Goal: Use online tool/utility: Utilize a website feature to perform a specific function

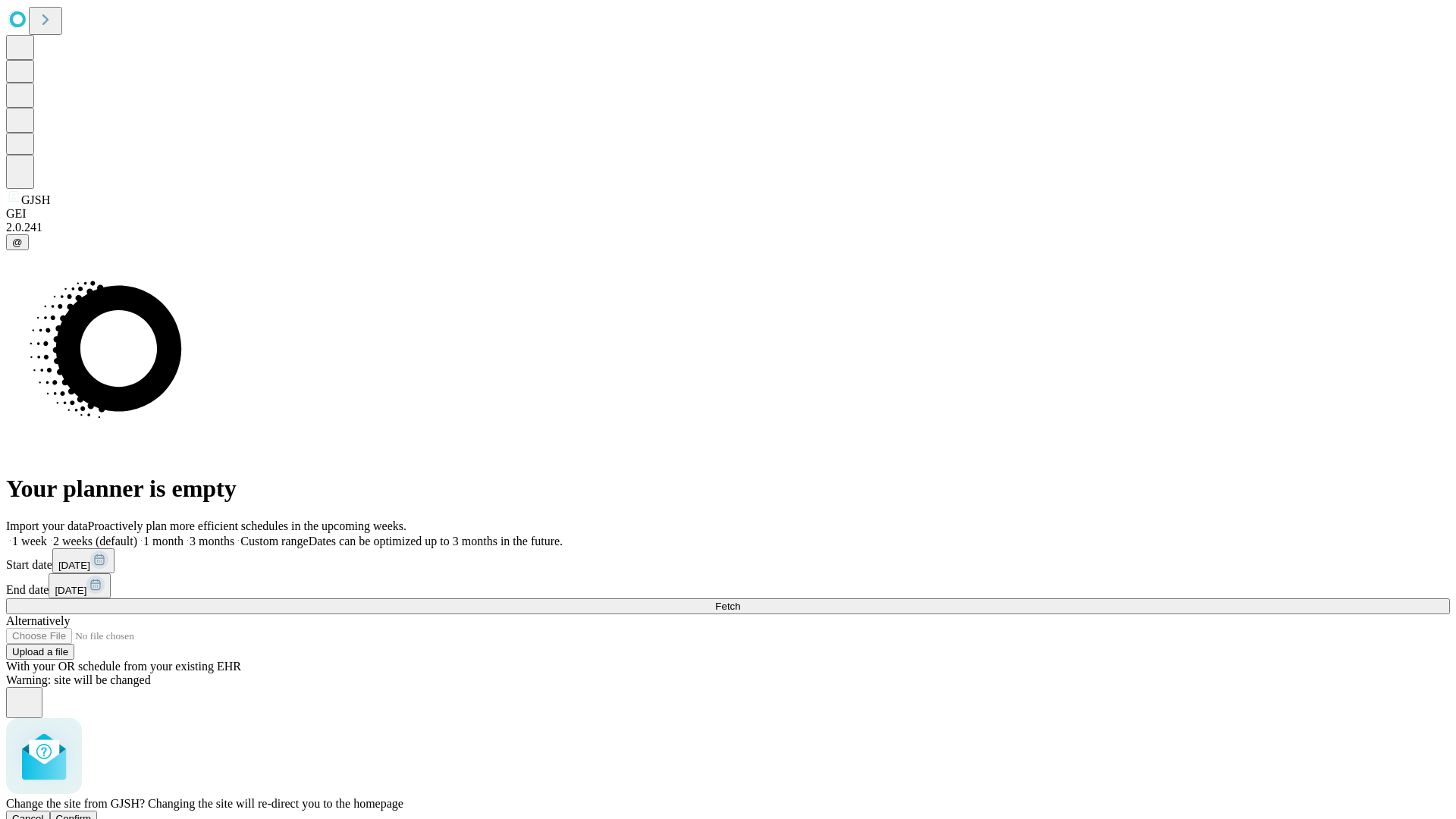
click at [92, 812] on span "Confirm" at bounding box center [74, 818] width 36 height 12
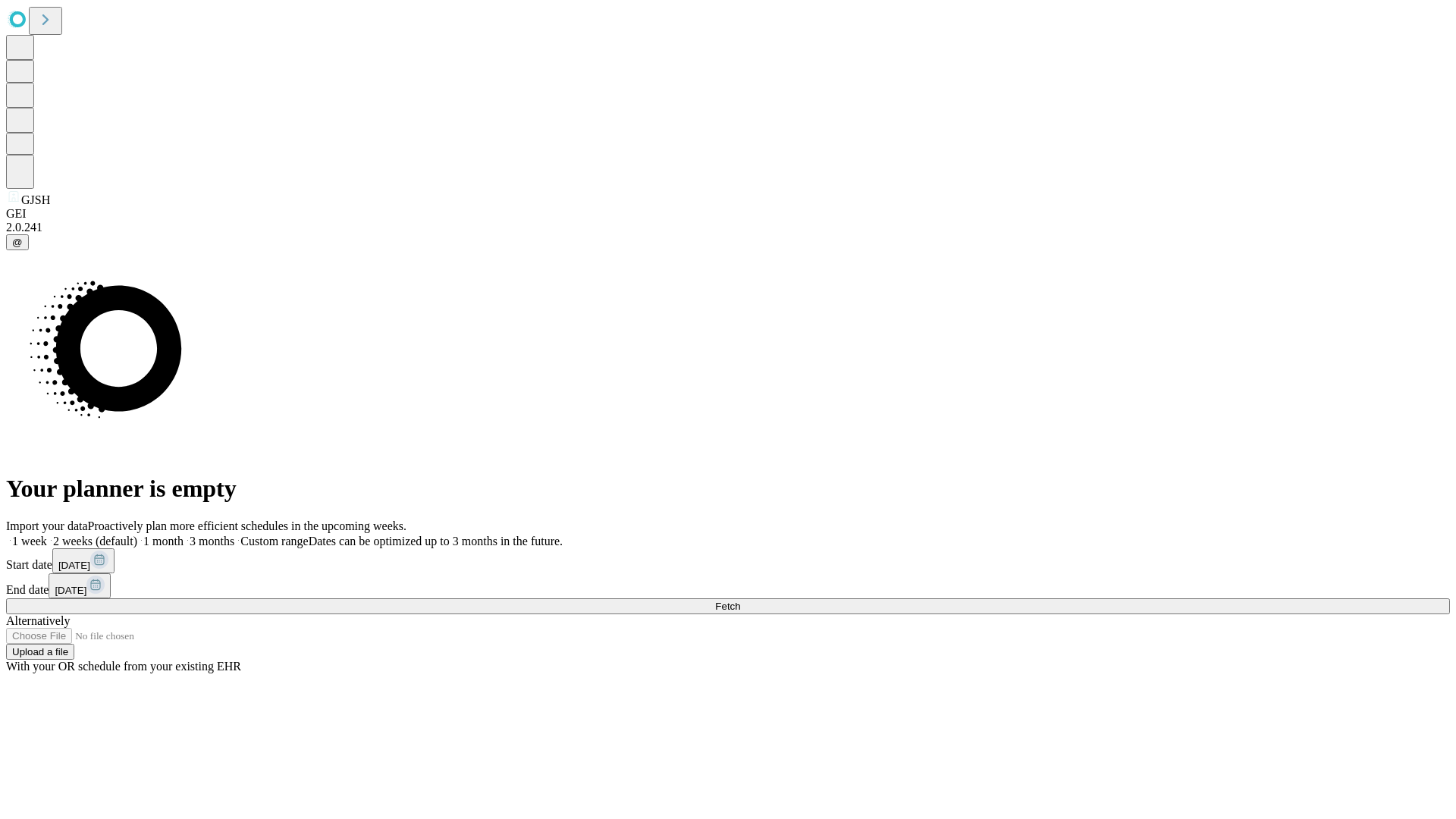
click at [137, 534] on label "2 weeks (default)" at bounding box center [92, 541] width 90 height 13
click at [740, 601] on span "Fetch" at bounding box center [728, 606] width 25 height 12
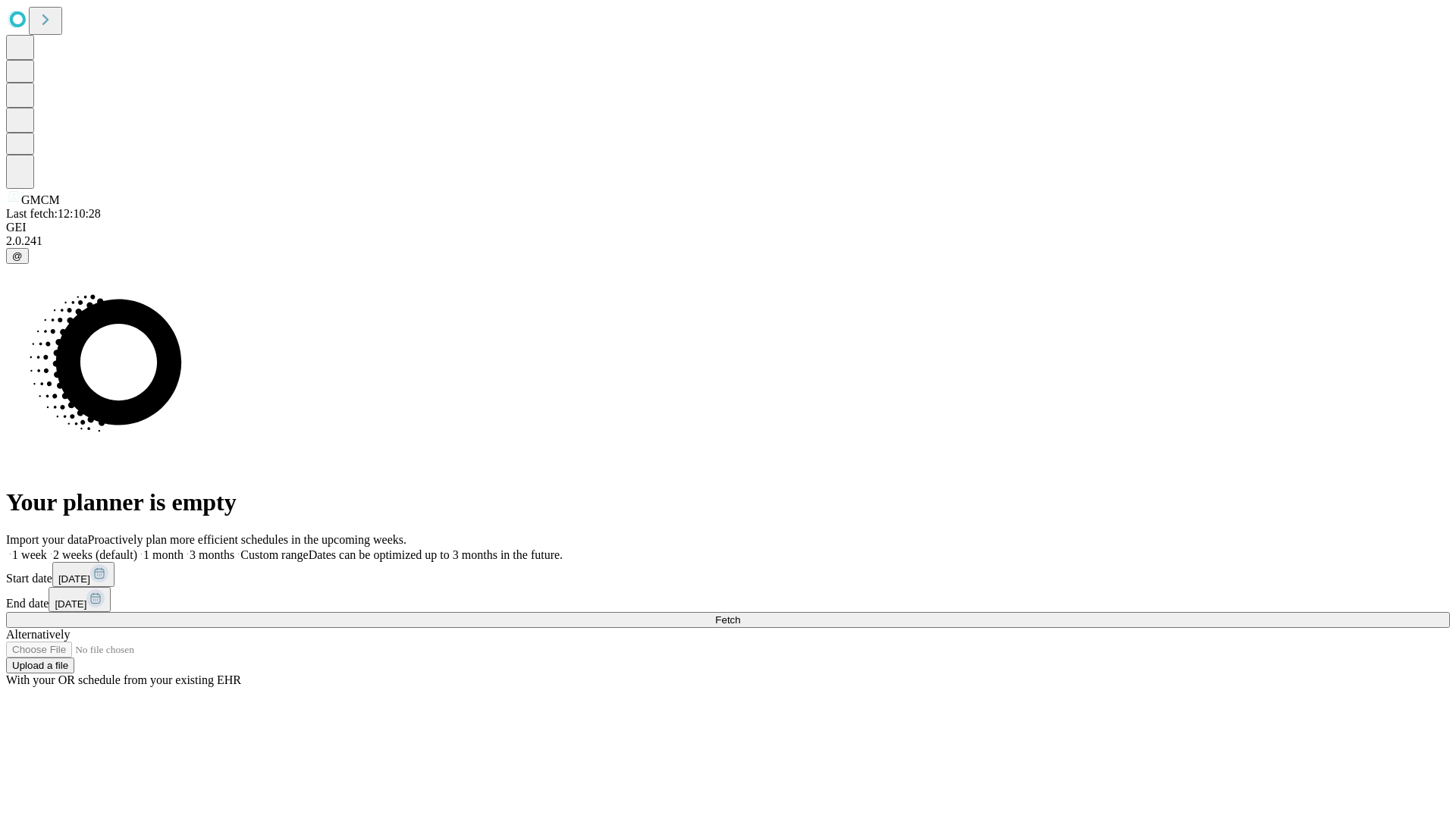
click at [137, 548] on label "2 weeks (default)" at bounding box center [92, 554] width 90 height 13
click at [740, 614] on span "Fetch" at bounding box center [728, 620] width 25 height 12
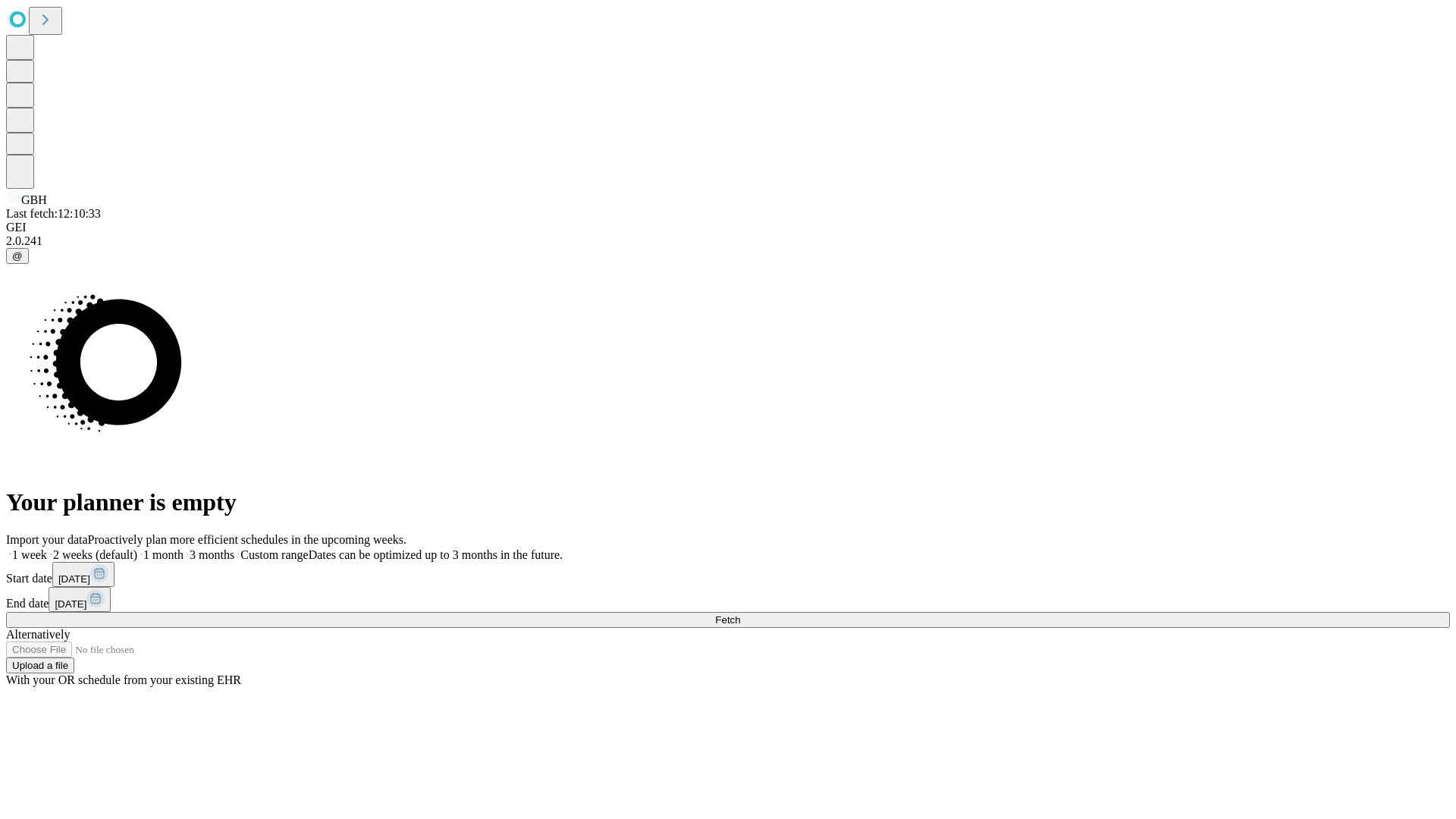
click at [137, 548] on label "2 weeks (default)" at bounding box center [92, 554] width 90 height 13
click at [740, 614] on span "Fetch" at bounding box center [728, 620] width 25 height 12
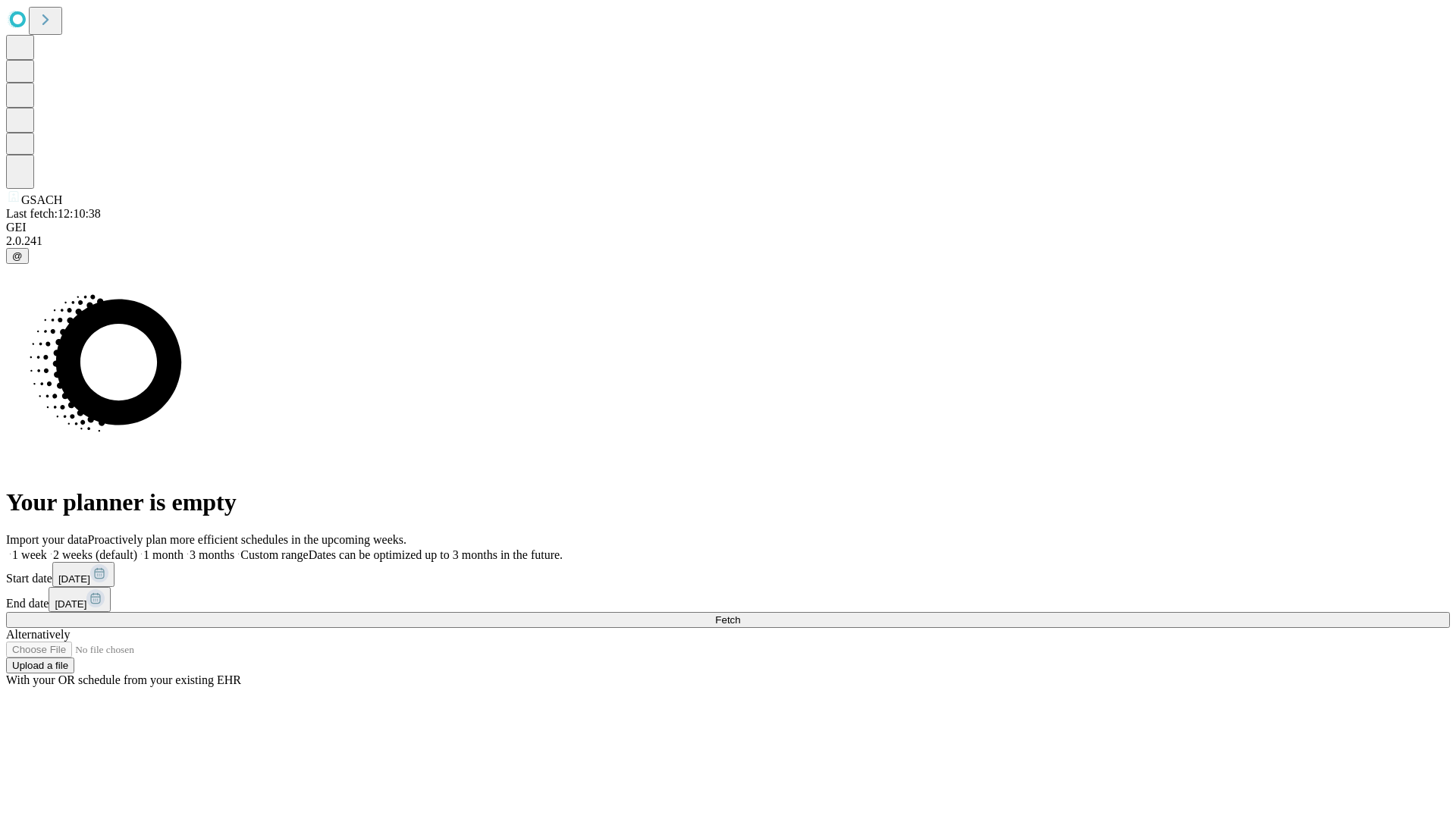
click at [740, 614] on span "Fetch" at bounding box center [728, 620] width 25 height 12
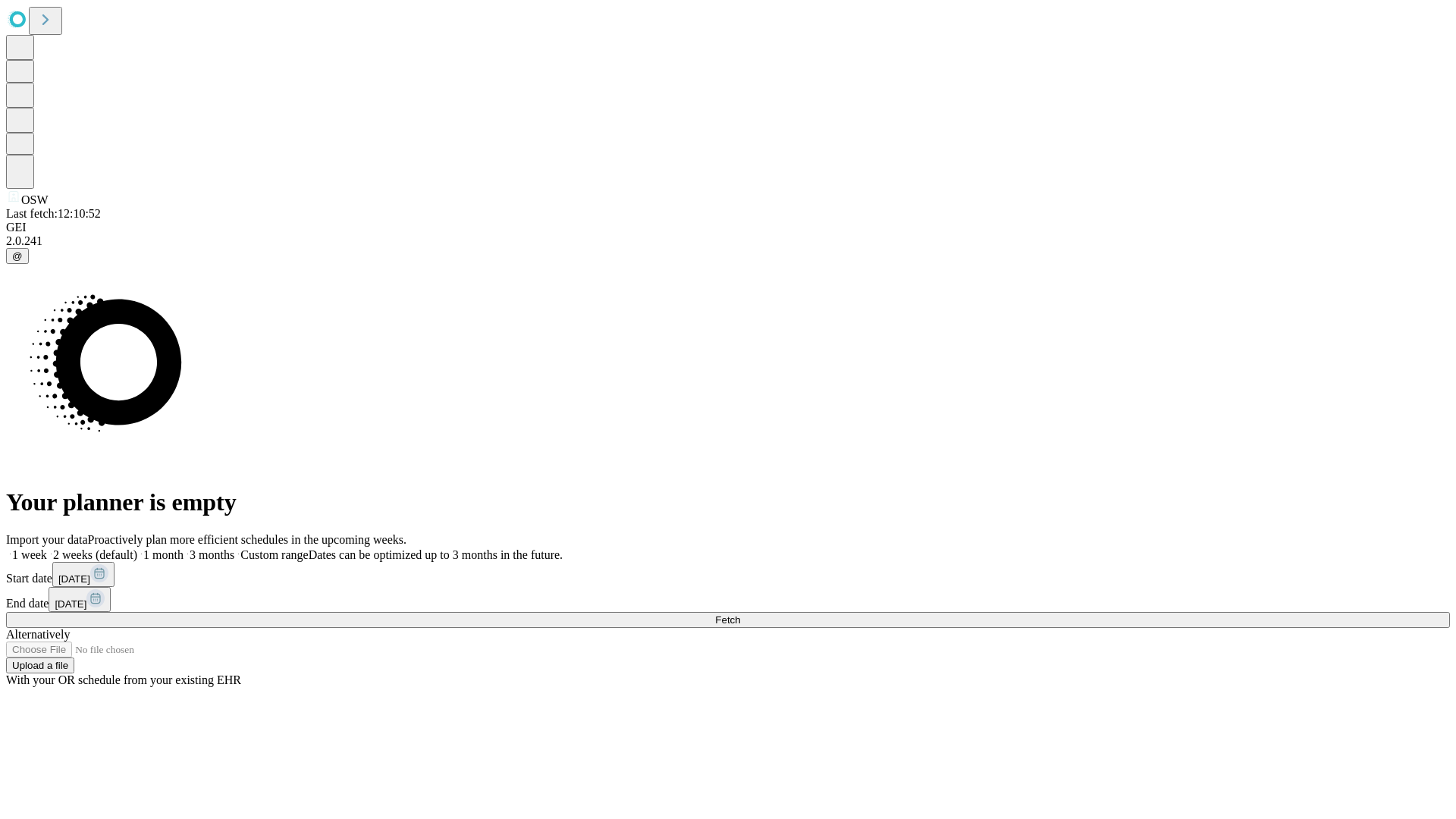
click at [137, 548] on label "2 weeks (default)" at bounding box center [92, 554] width 90 height 13
click at [740, 614] on span "Fetch" at bounding box center [728, 620] width 25 height 12
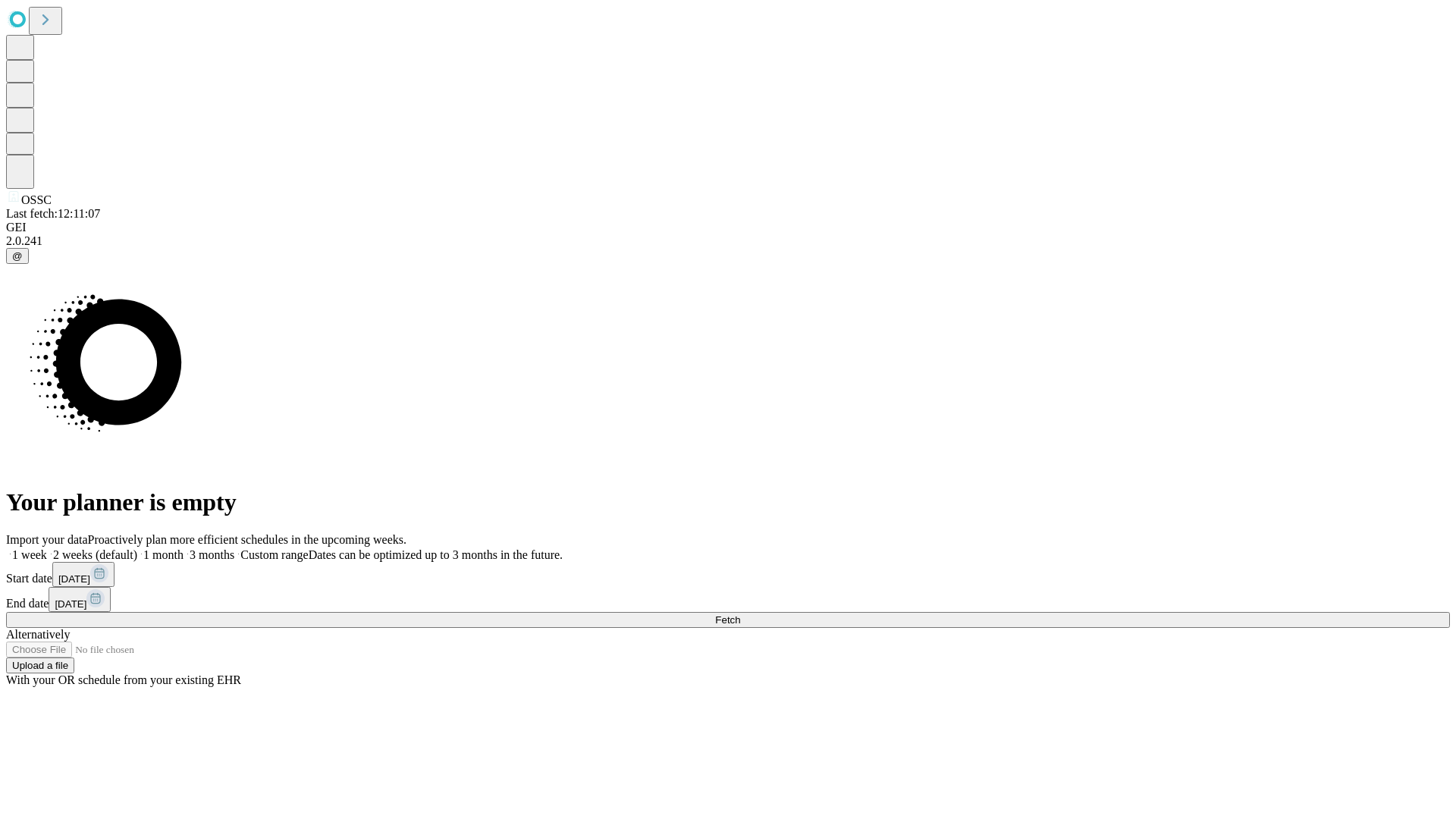
click at [137, 548] on label "2 weeks (default)" at bounding box center [92, 554] width 90 height 13
click at [740, 614] on span "Fetch" at bounding box center [728, 620] width 25 height 12
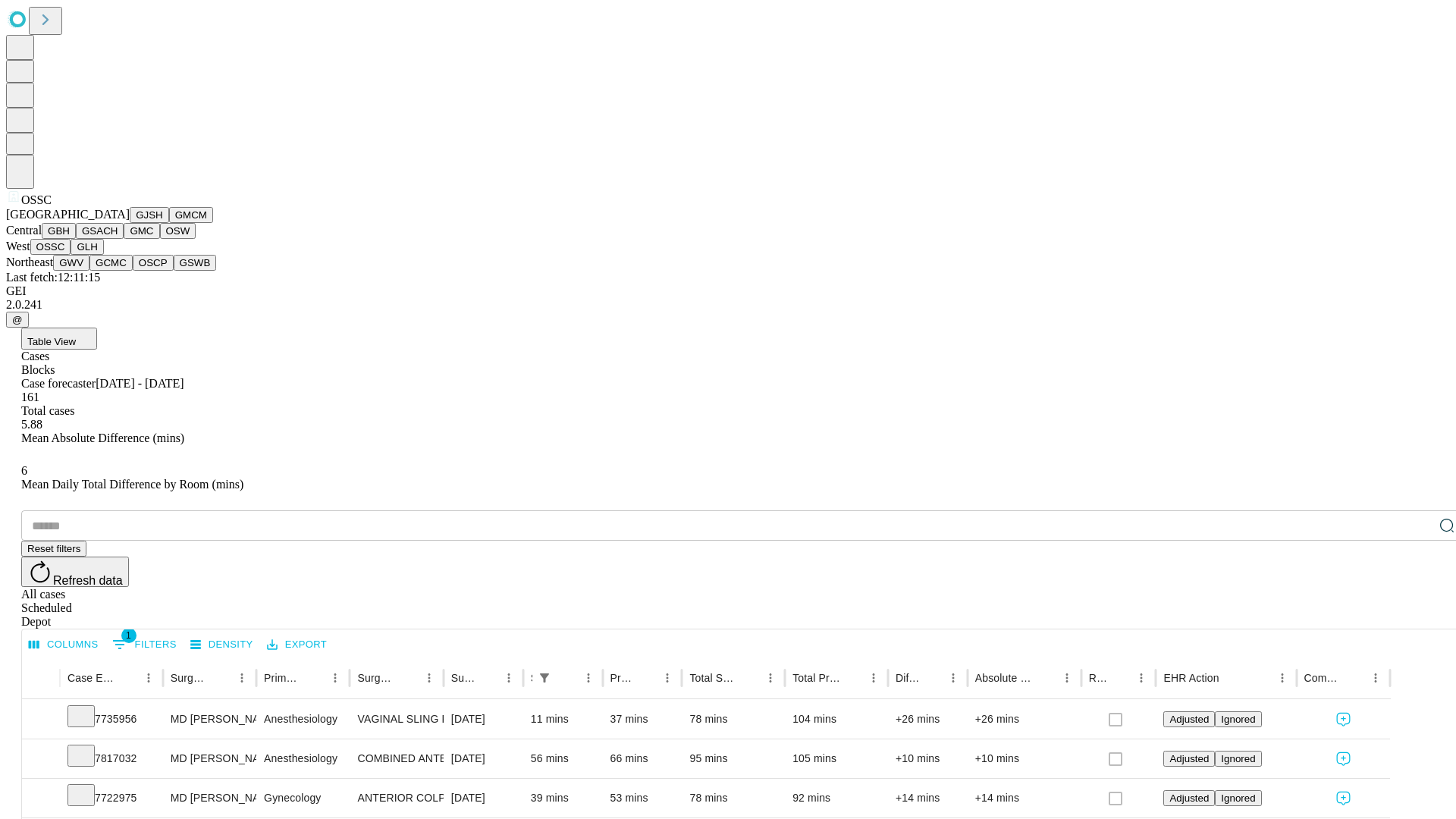
click at [103, 255] on button "GLH" at bounding box center [86, 247] width 32 height 16
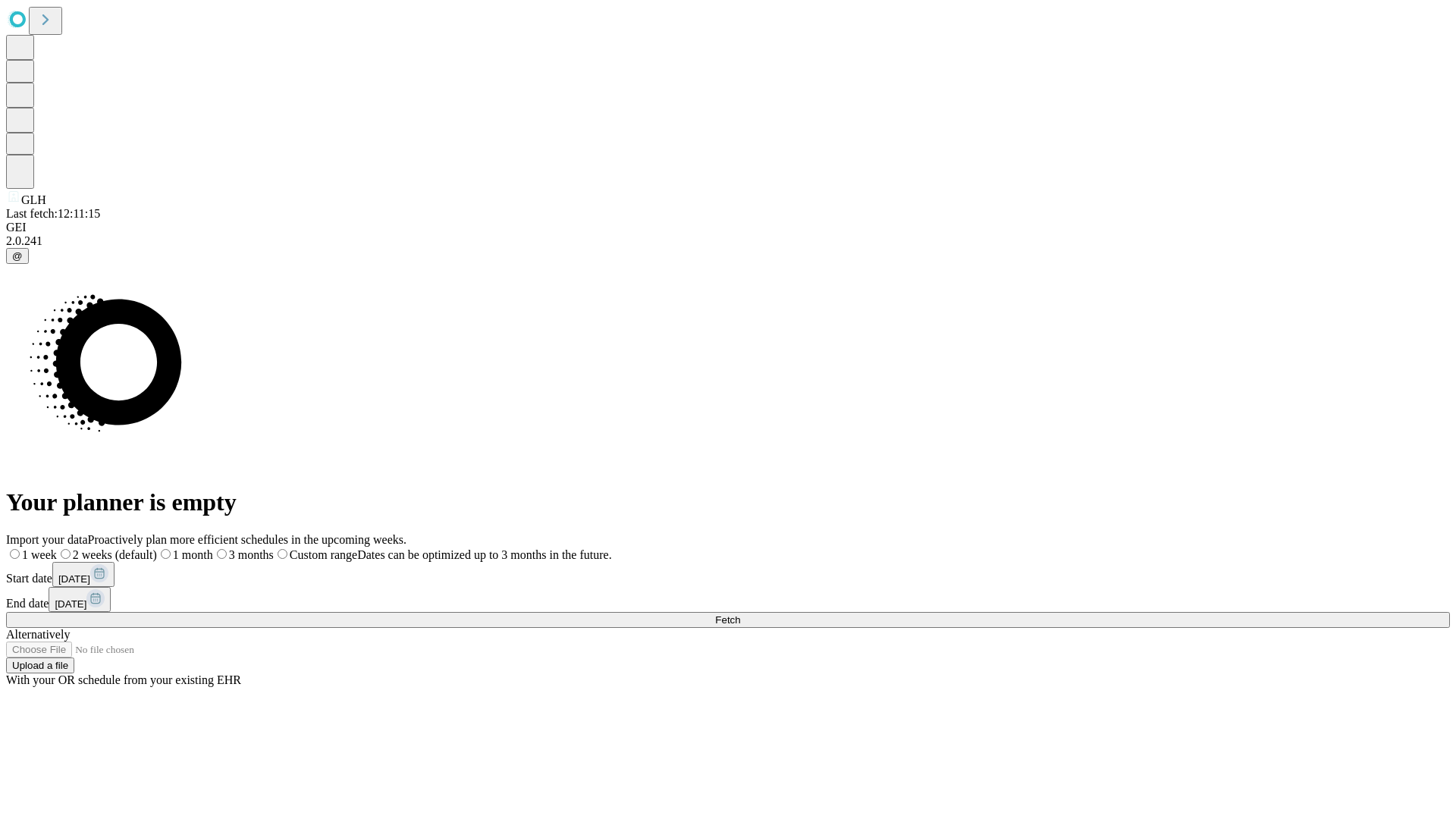
click at [157, 548] on label "2 weeks (default)" at bounding box center [107, 554] width 100 height 13
click at [740, 614] on span "Fetch" at bounding box center [728, 620] width 25 height 12
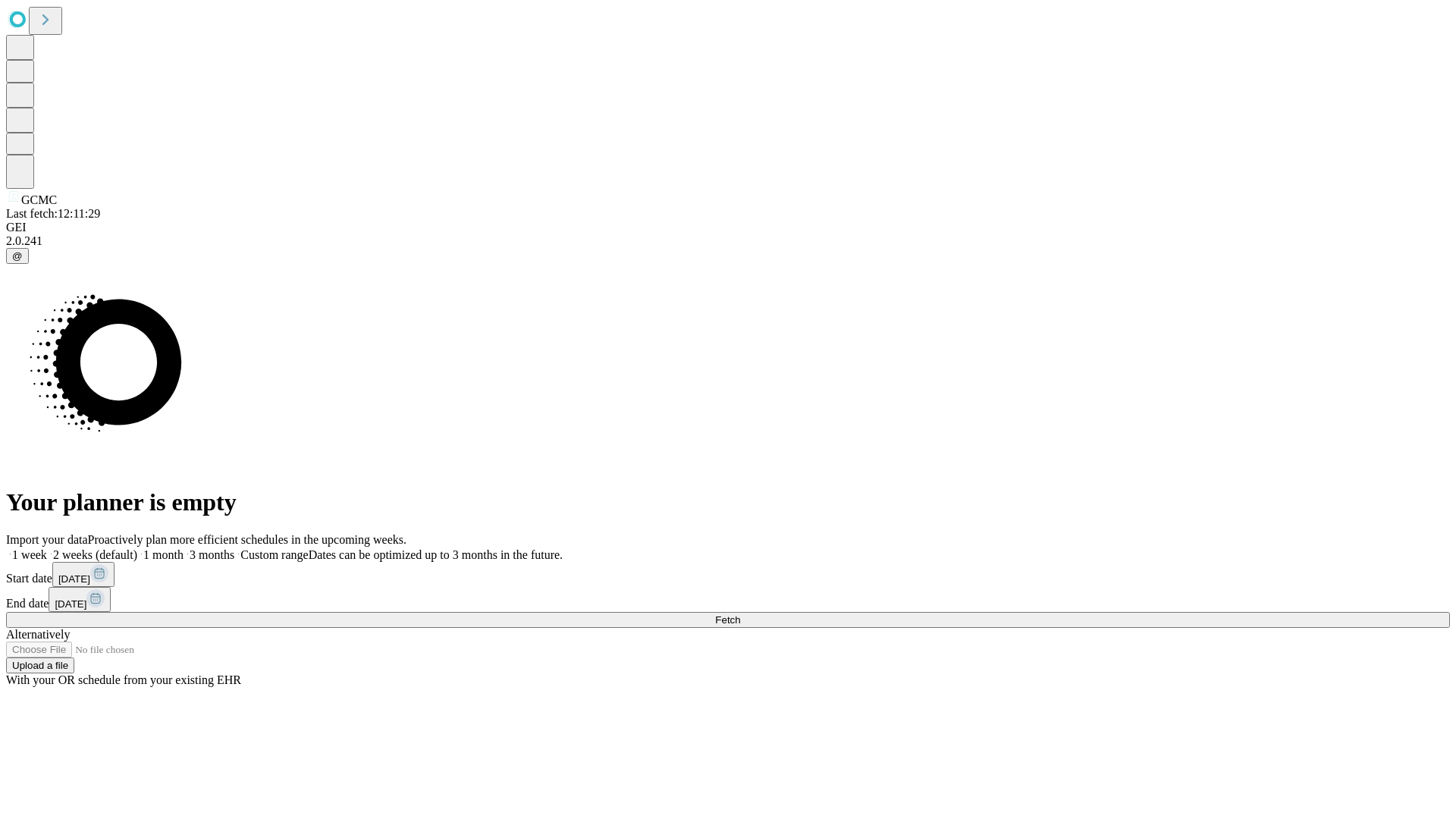
click at [137, 548] on label "2 weeks (default)" at bounding box center [92, 554] width 90 height 13
click at [740, 614] on span "Fetch" at bounding box center [728, 620] width 25 height 12
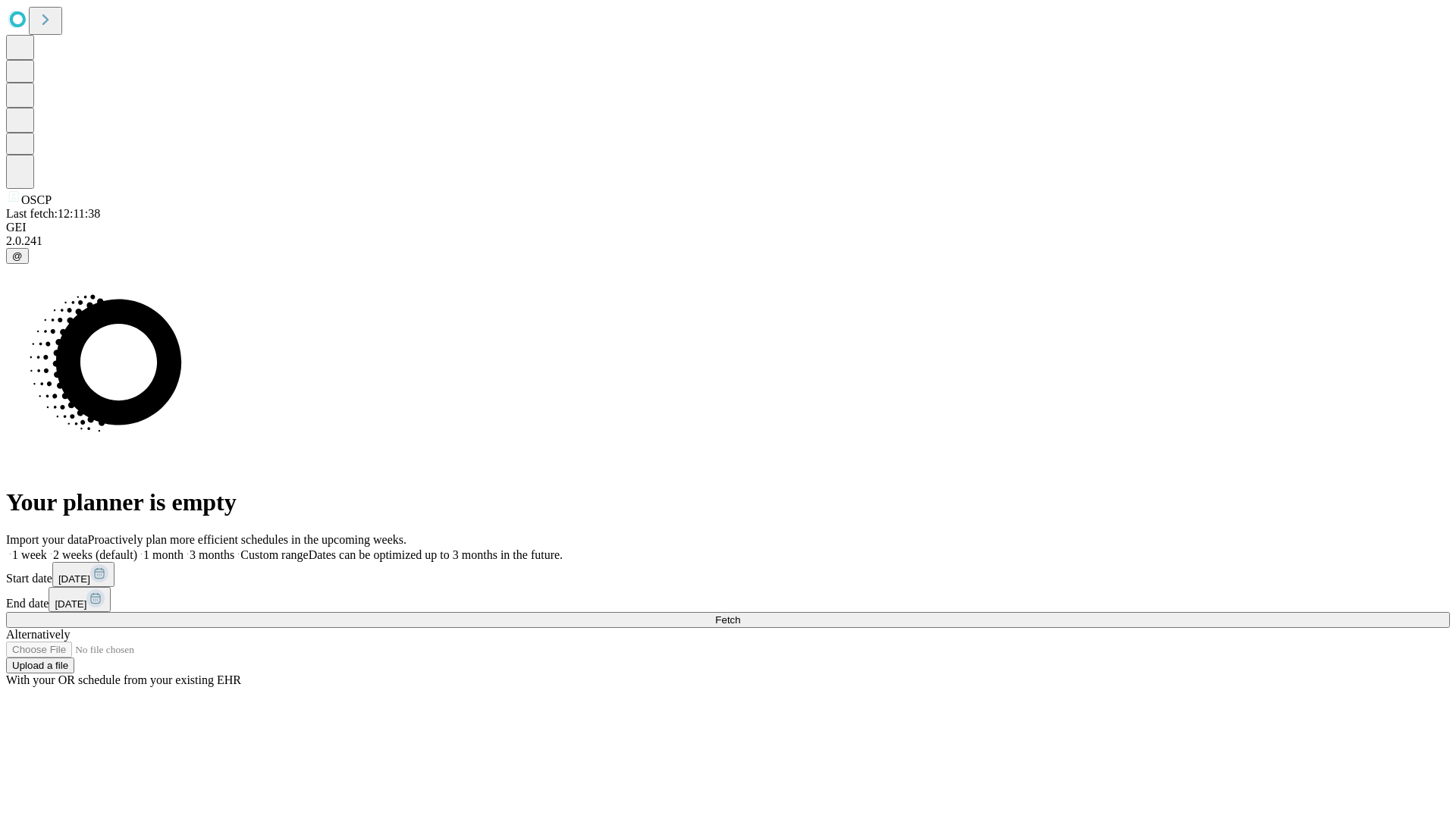
click at [740, 614] on span "Fetch" at bounding box center [728, 620] width 25 height 12
